Goal: Entertainment & Leisure: Consume media (video, audio)

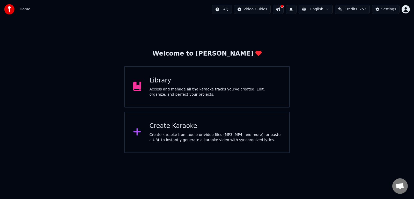
click at [155, 87] on div "Access and manage all the karaoke tracks you’ve created. Edit, organize, and pe…" at bounding box center [216, 92] width 132 height 10
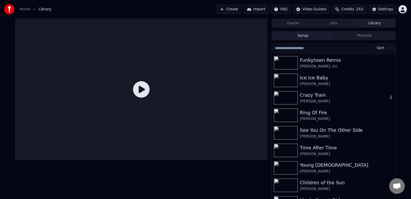
click at [328, 95] on div "Crazy Train" at bounding box center [343, 95] width 88 height 7
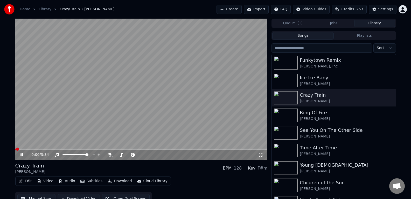
click at [22, 157] on icon at bounding box center [25, 155] width 12 height 4
click at [15, 150] on span at bounding box center [16, 149] width 3 height 3
click at [255, 155] on div "0:00 / 3:34" at bounding box center [144, 155] width 226 height 5
click at [260, 156] on icon at bounding box center [260, 155] width 5 height 4
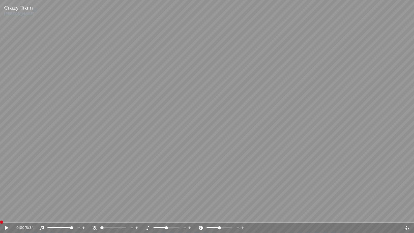
click at [7, 199] on icon at bounding box center [6, 228] width 3 height 4
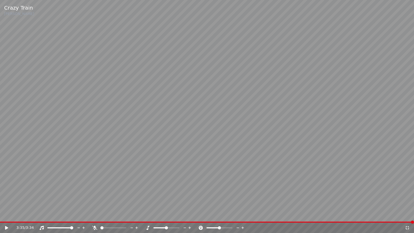
click at [21, 199] on div "3:35 / 3:34" at bounding box center [207, 228] width 414 height 10
click at [5, 199] on icon at bounding box center [6, 228] width 3 height 4
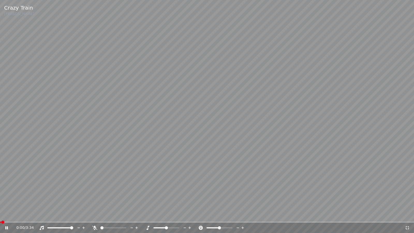
click at [5, 199] on icon at bounding box center [10, 228] width 12 height 4
click at [0, 199] on span at bounding box center [1, 222] width 3 height 3
click at [8, 199] on icon at bounding box center [10, 228] width 12 height 4
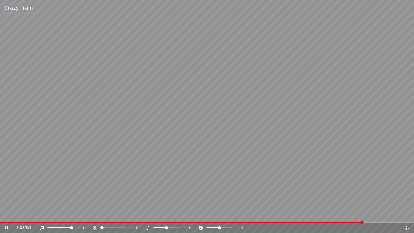
click at [6, 199] on icon at bounding box center [6, 227] width 3 height 3
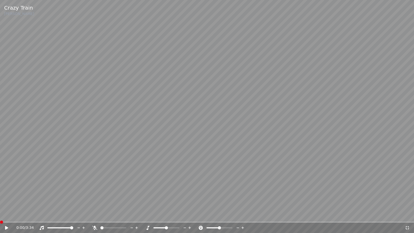
click at [0, 199] on span at bounding box center [1, 222] width 3 height 3
click at [407, 199] on icon at bounding box center [408, 228] width 4 height 4
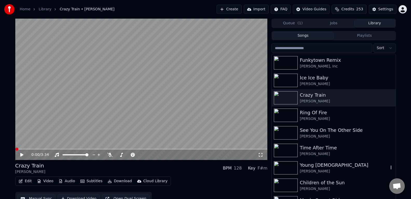
click at [309, 170] on div "[PERSON_NAME]" at bounding box center [343, 171] width 88 height 5
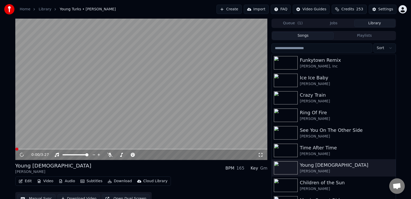
click at [261, 157] on icon at bounding box center [260, 155] width 5 height 4
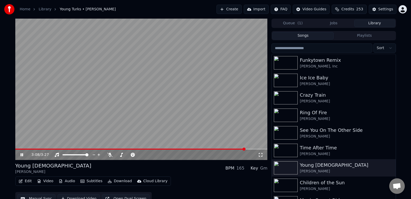
click at [22, 155] on icon at bounding box center [25, 155] width 12 height 4
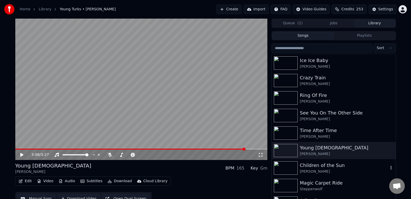
scroll to position [23, 0]
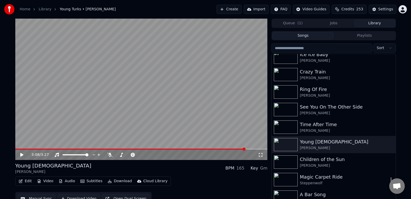
click at [324, 178] on div "Magic Carpet Ride" at bounding box center [343, 177] width 88 height 7
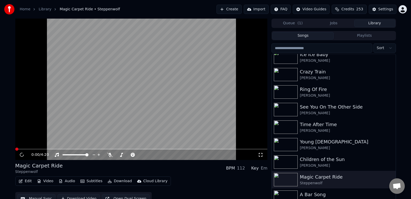
click at [261, 156] on icon at bounding box center [260, 155] width 5 height 4
